Goal: Download file/media

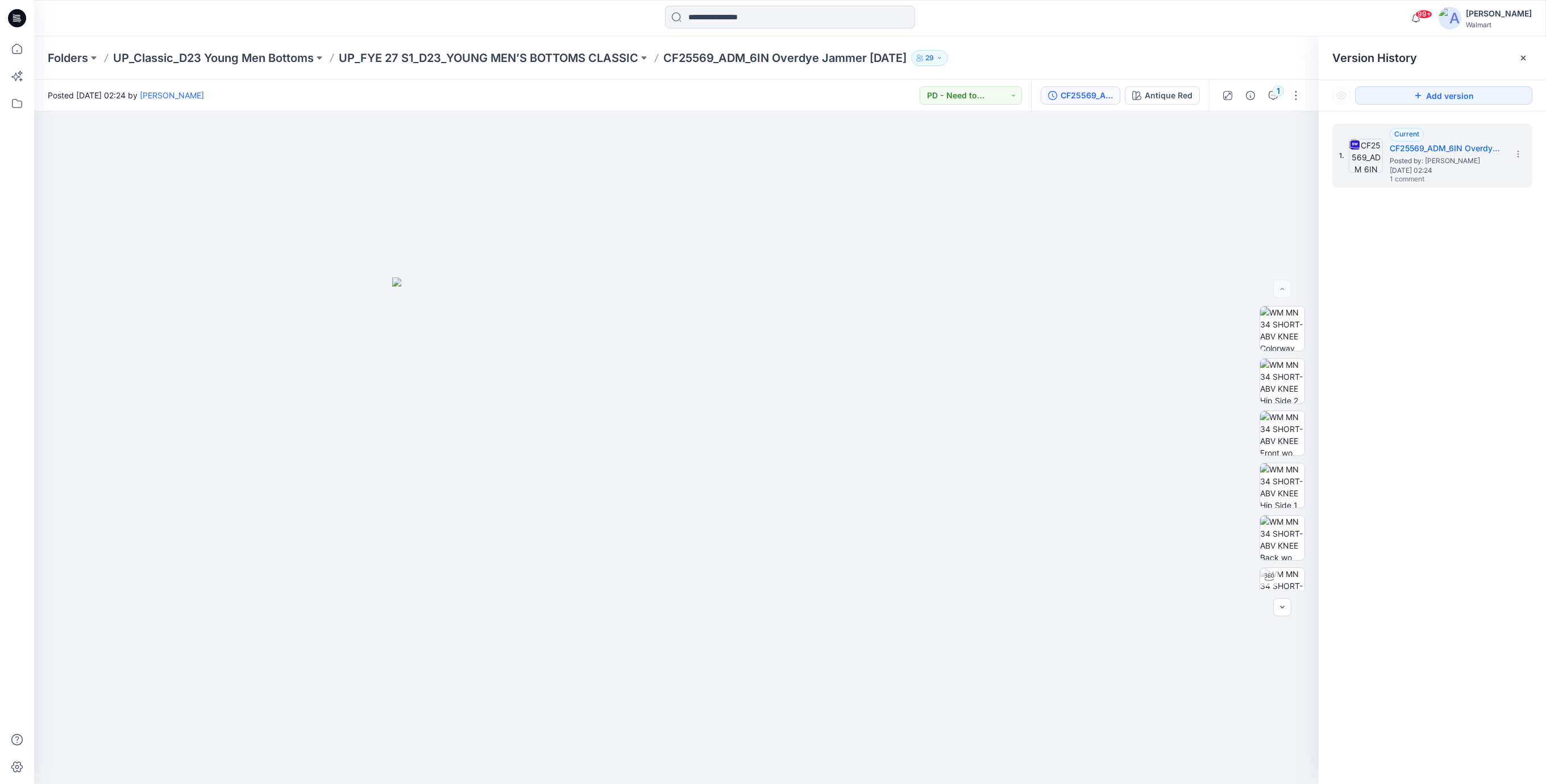
click at [10, 18] on icon at bounding box center [17, 18] width 18 height 18
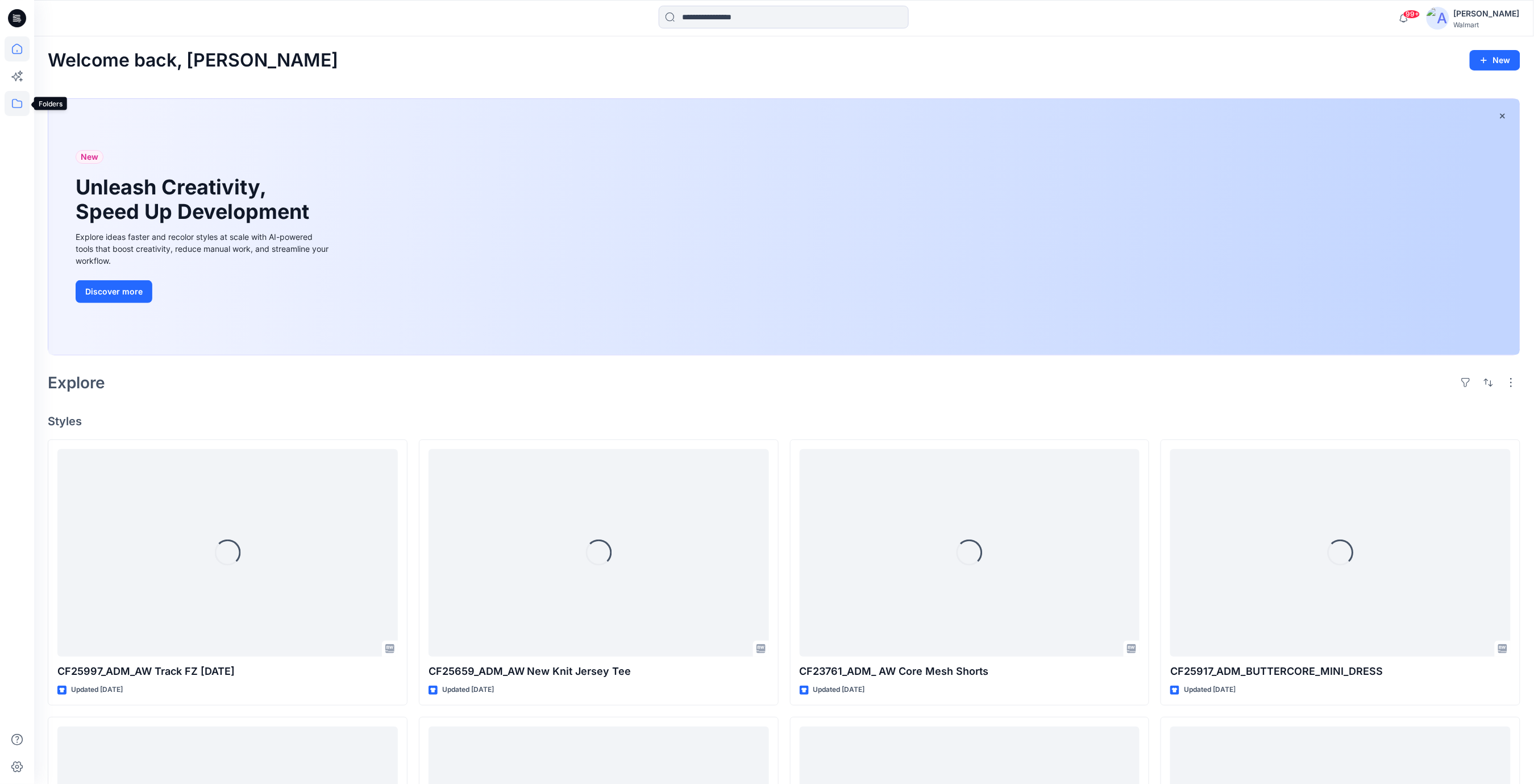
click at [24, 108] on icon at bounding box center [17, 103] width 25 height 25
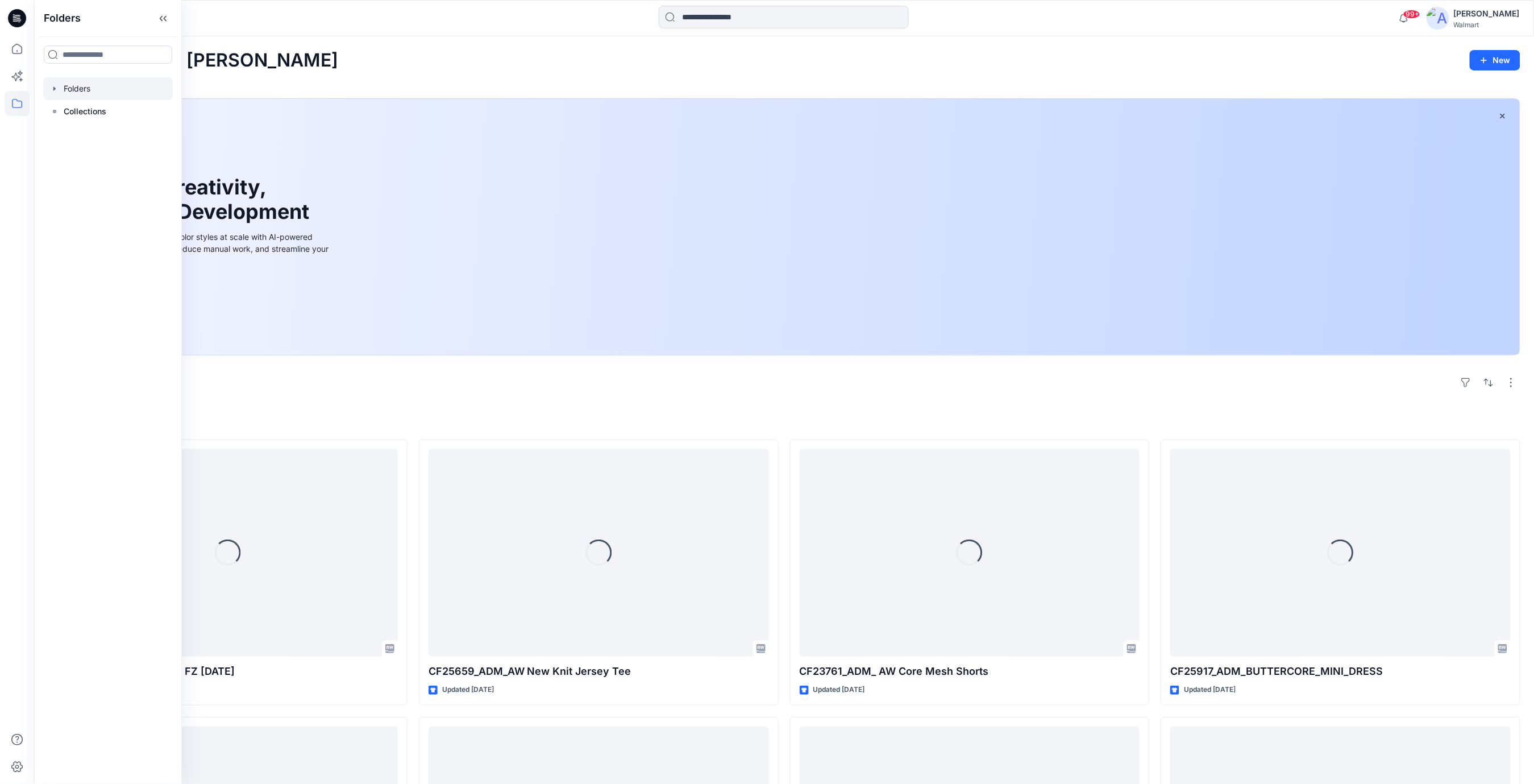
click at [86, 92] on div at bounding box center [108, 88] width 129 height 23
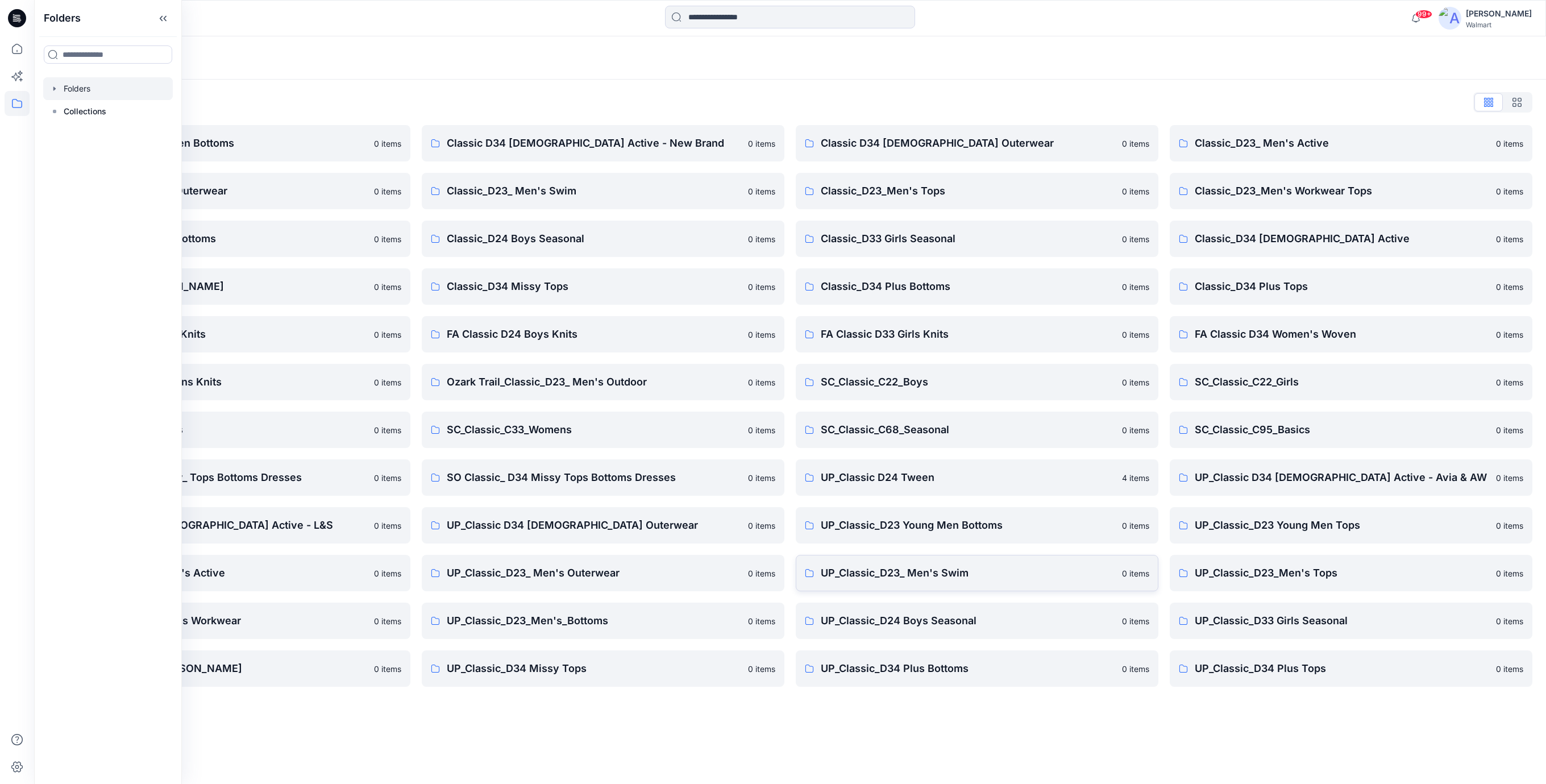
click at [952, 574] on p "UP_Classic_D23_ Men's Swim" at bounding box center [968, 573] width 294 height 16
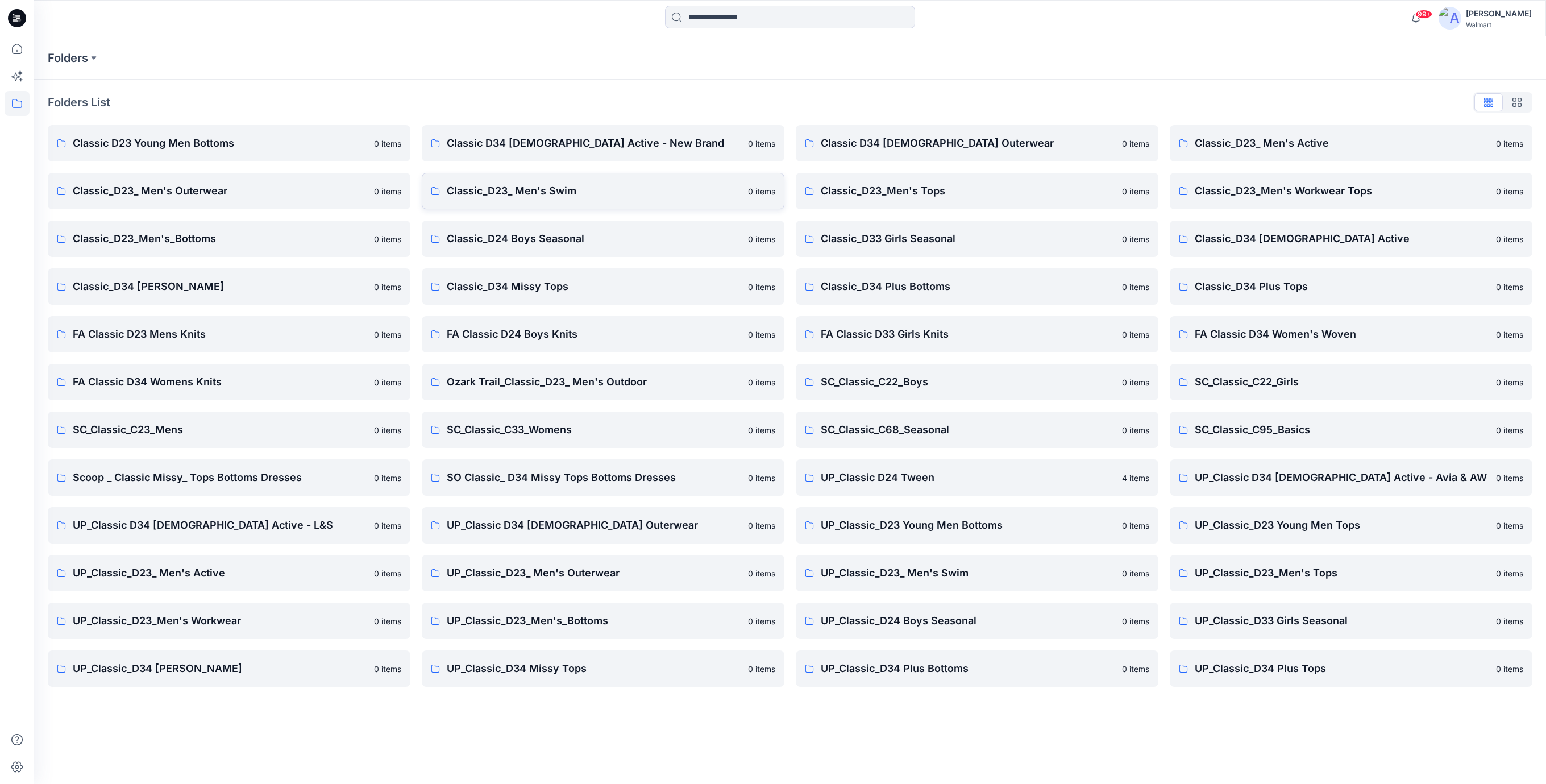
click at [553, 194] on p "Classic_D23_ Men's Swim" at bounding box center [594, 191] width 294 height 16
click at [954, 574] on p "UP_Classic_D23_ Men's Swim" at bounding box center [968, 573] width 294 height 16
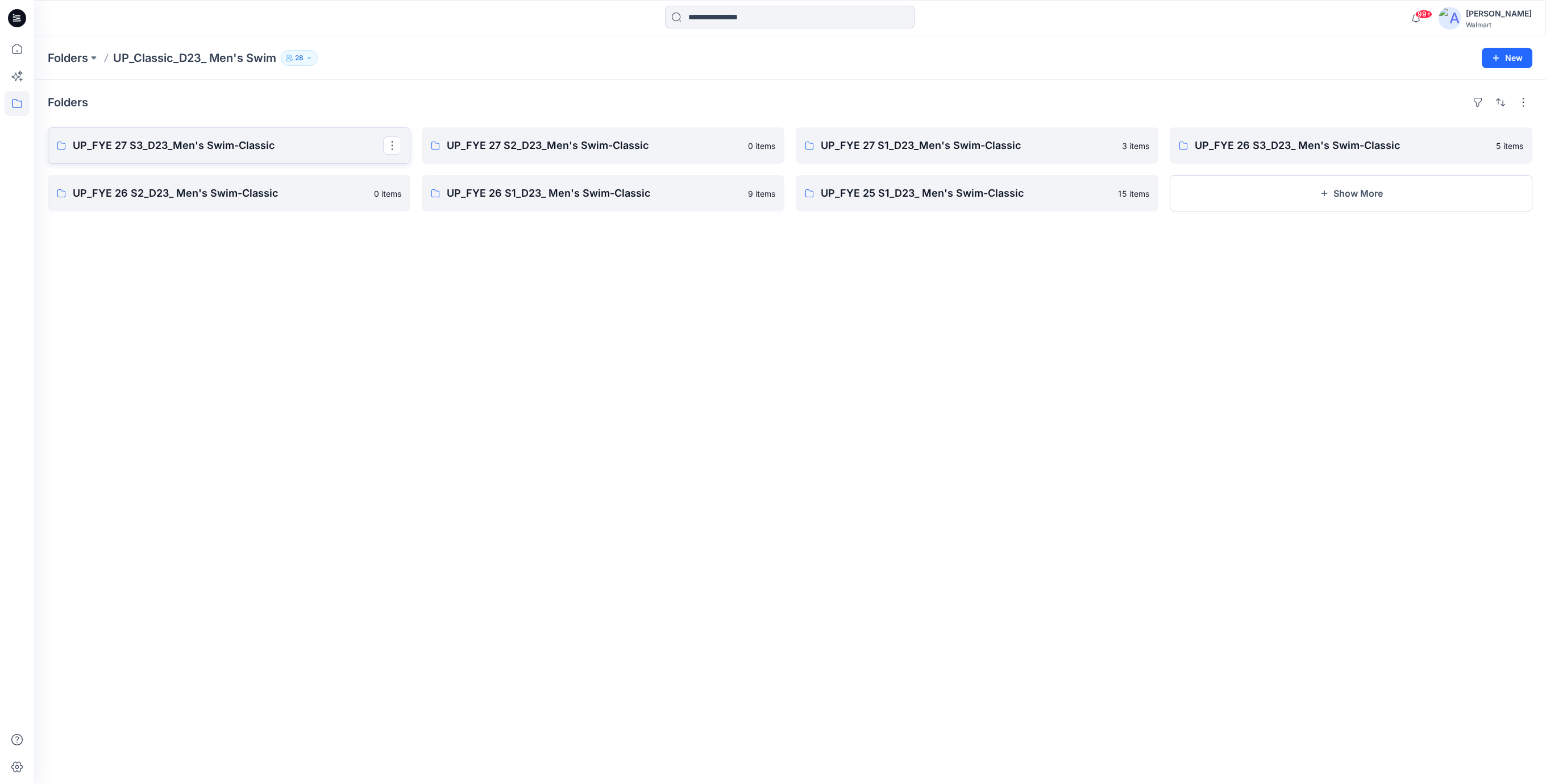
click at [215, 148] on p "UP_FYE 27 S3_D23_Men's Swim-Classic" at bounding box center [228, 145] width 310 height 16
click at [523, 146] on p "UP_FYE 27 S2_D23_Men's Swim-Classic" at bounding box center [602, 145] width 310 height 16
click at [876, 156] on link "UP_FYE 27 S1_D23_Men's Swim-Classic" at bounding box center [977, 145] width 363 height 37
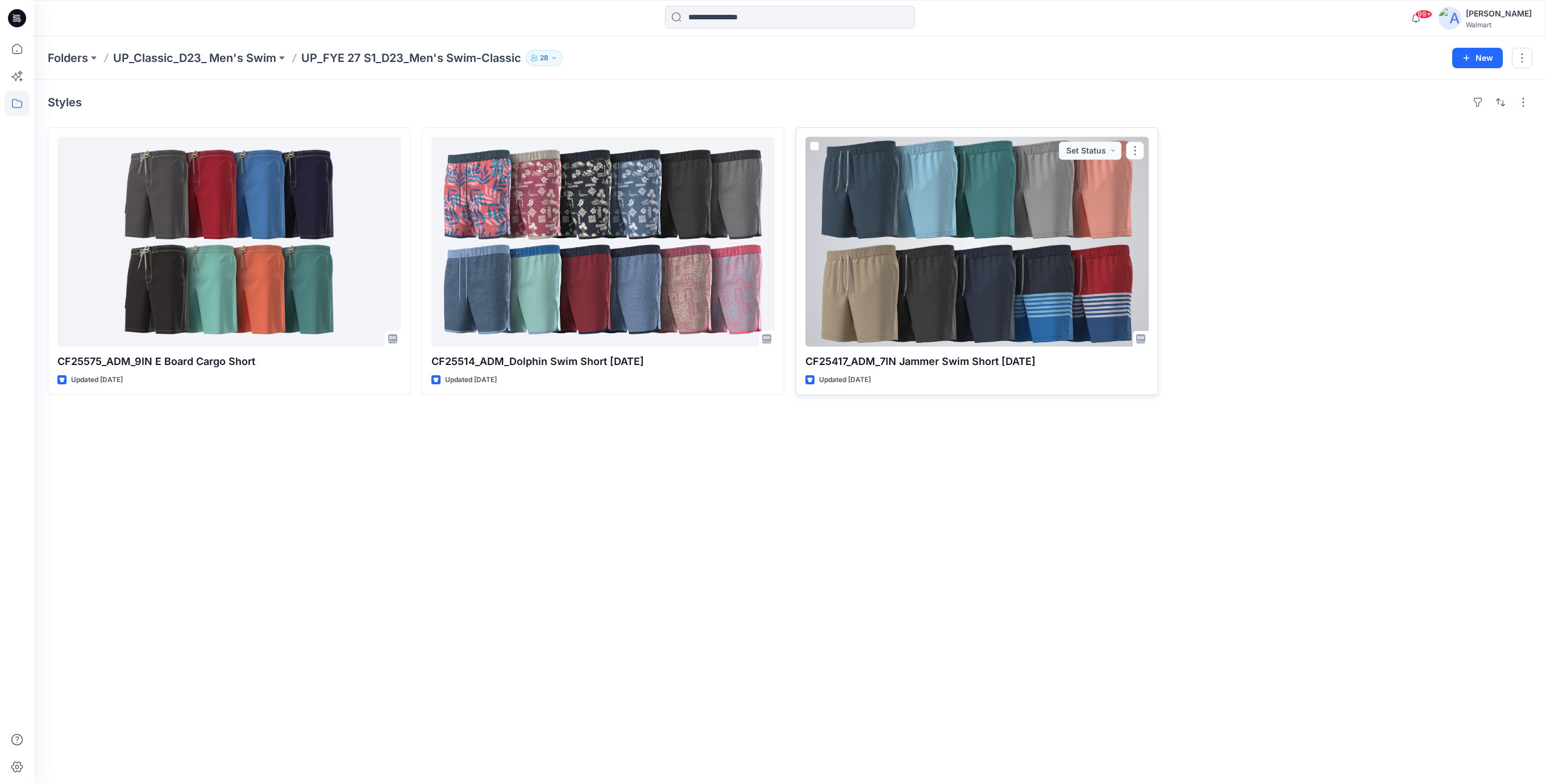
click at [934, 190] on div at bounding box center [977, 242] width 344 height 209
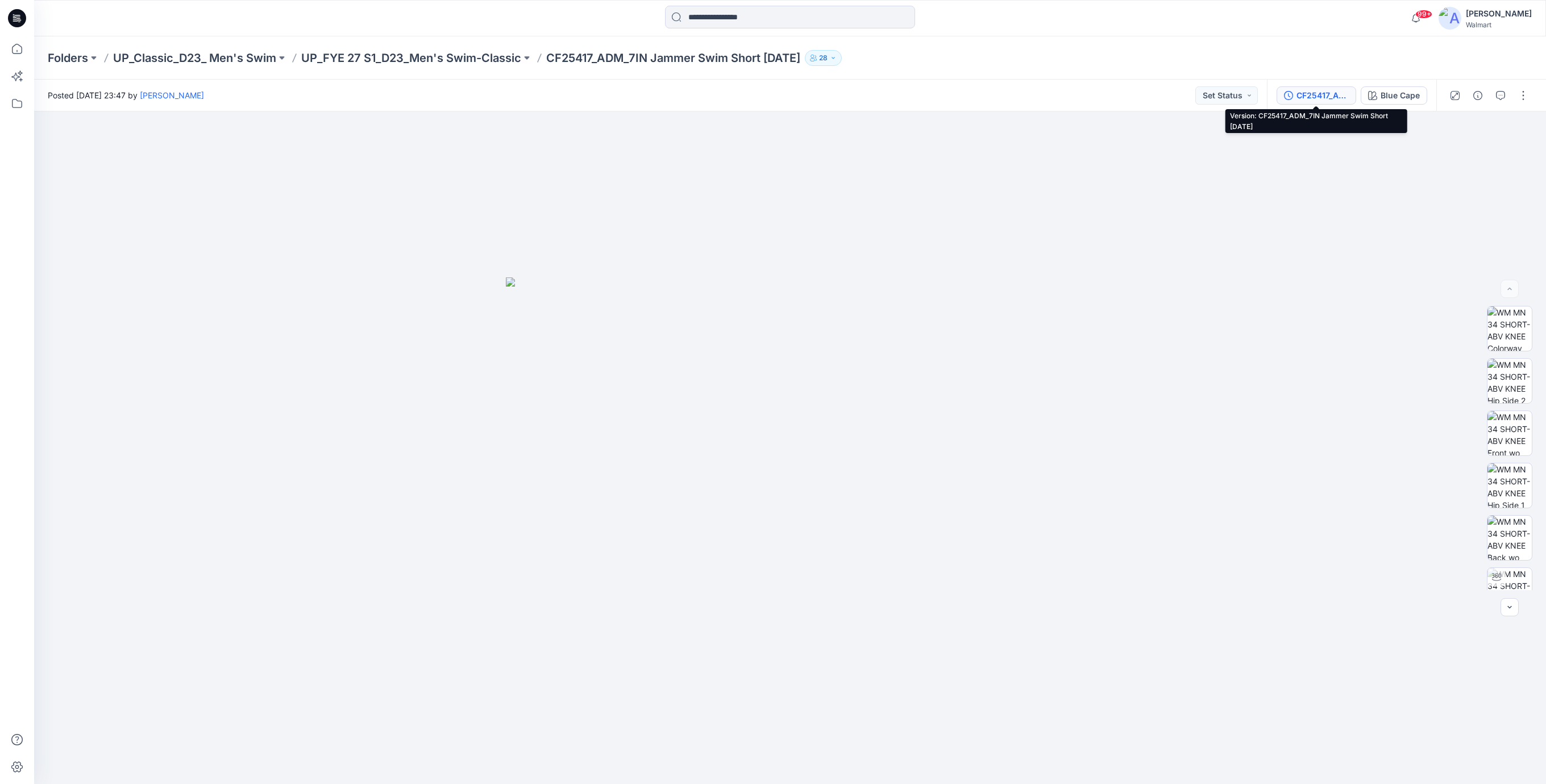
click at [1327, 96] on div "CF25417_ADM_7IN Jammer Swim Short [DATE]" at bounding box center [1323, 95] width 52 height 13
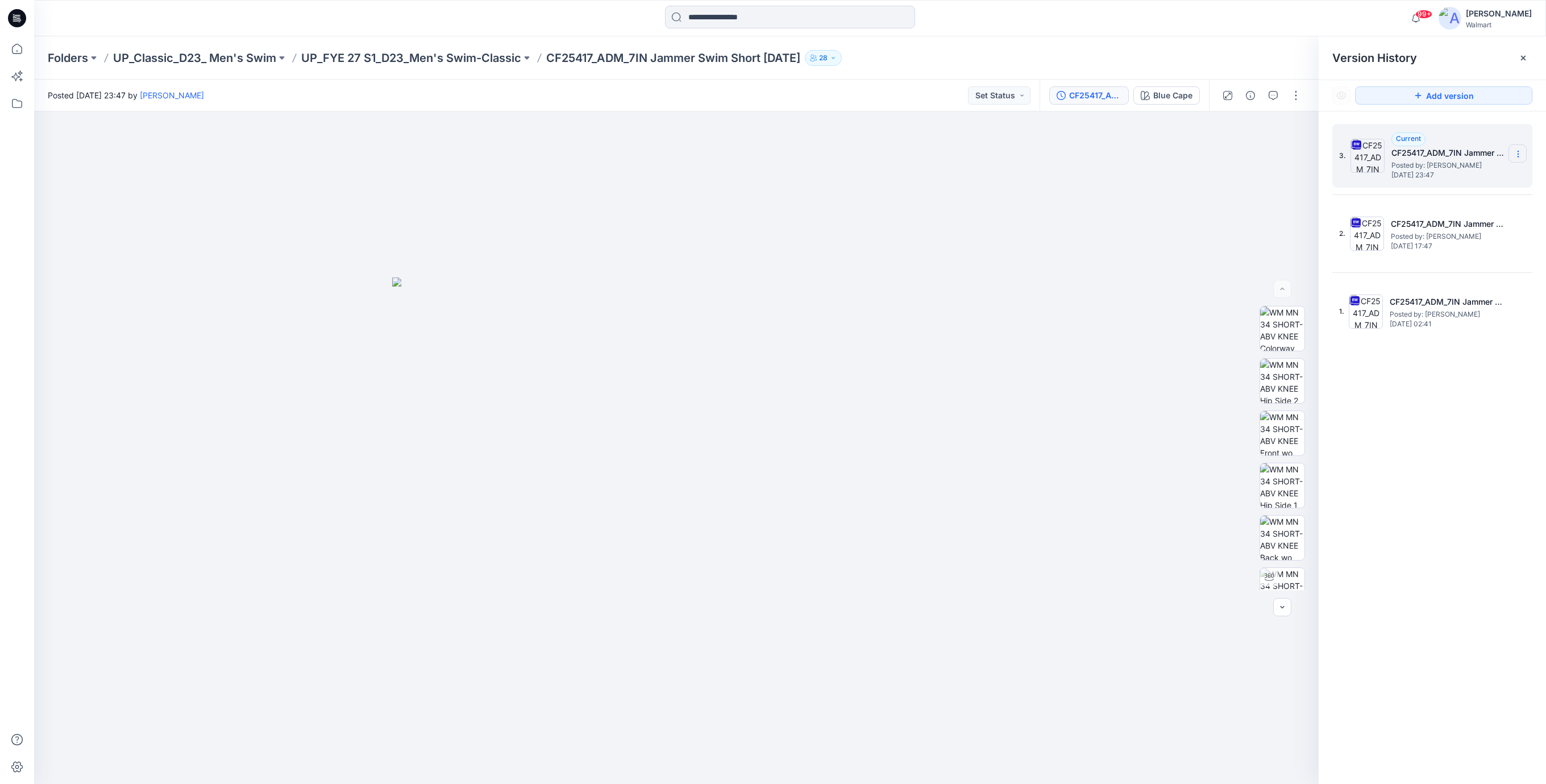
click at [1516, 153] on icon at bounding box center [1517, 153] width 9 height 9
click at [1448, 176] on span "Download Source BW File" at bounding box center [1461, 177] width 95 height 14
